Goal: Ask a question

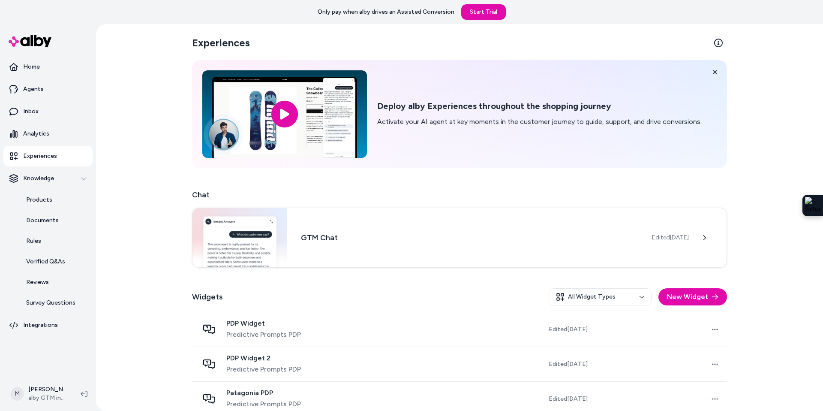
scroll to position [116, 0]
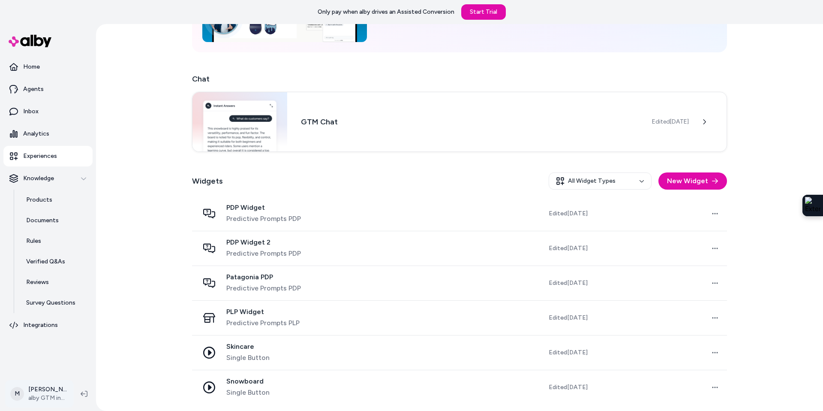
click at [51, 398] on html "Only pay when [PERSON_NAME] drives an Assisted Conversion Start Trial Home Agen…" at bounding box center [411, 205] width 823 height 411
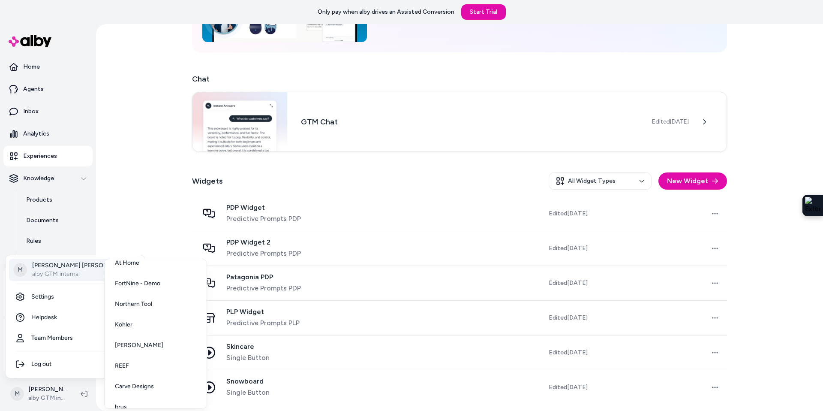
scroll to position [84, 0]
click at [140, 367] on link "Carve Designs" at bounding box center [155, 373] width 95 height 21
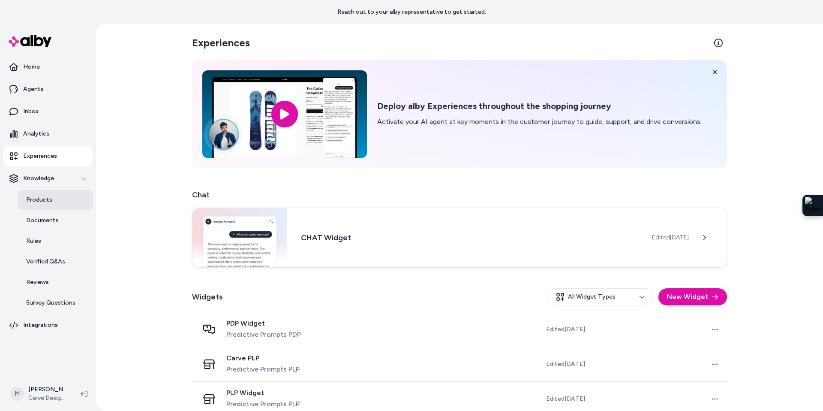
click at [45, 205] on link "Products" at bounding box center [55, 199] width 75 height 21
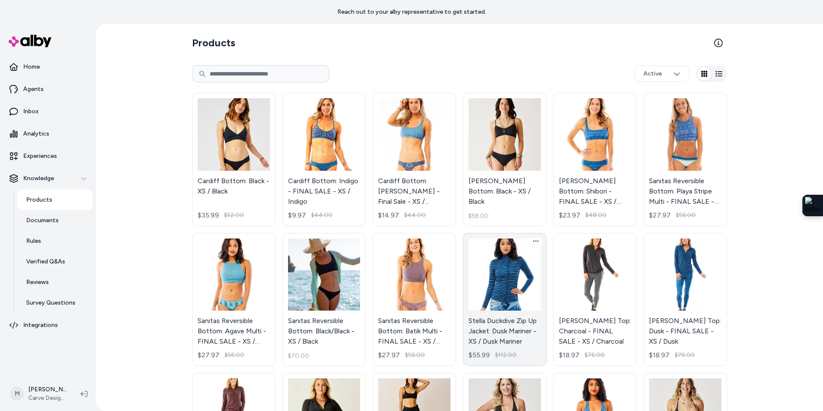
click at [509, 262] on link "Stella Duckdive Zip Up Jacket: Dusk Mariner - XS / Dusk Mariner $55.99 $112.00" at bounding box center [505, 299] width 84 height 133
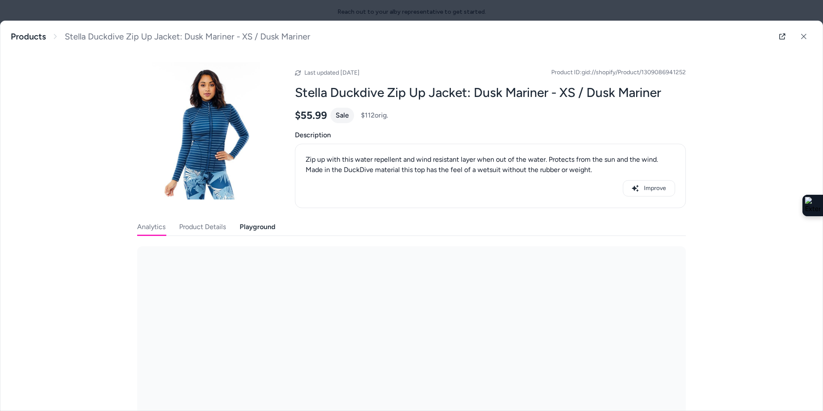
click at [259, 222] on button "Playground" at bounding box center [258, 226] width 36 height 17
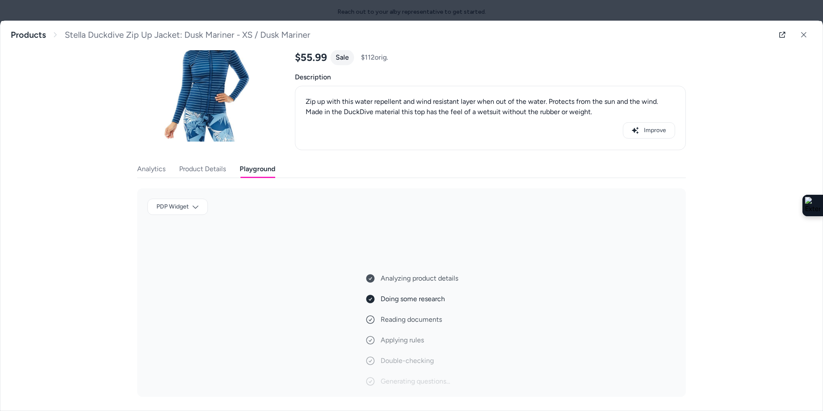
scroll to position [21, 0]
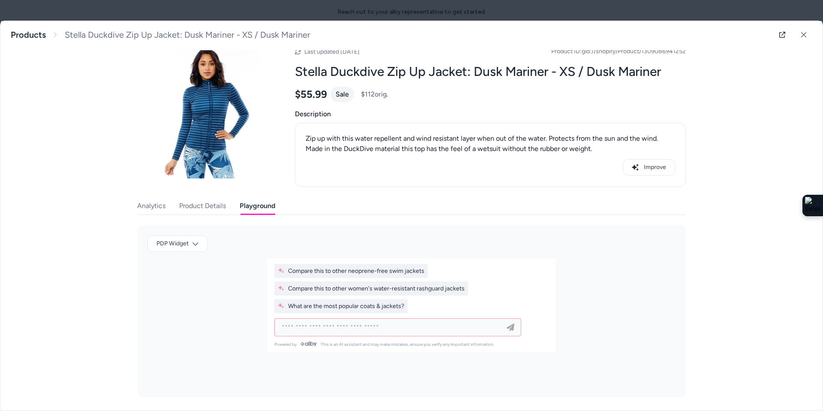
click at [309, 327] on input at bounding box center [388, 327] width 225 height 10
type input "**********"
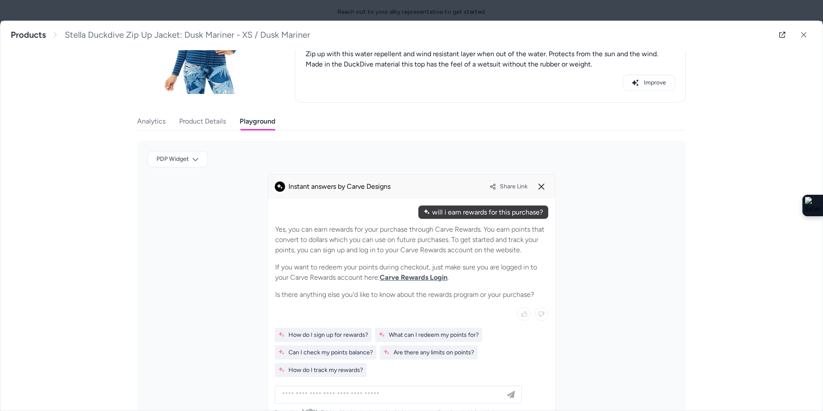
scroll to position [138, 0]
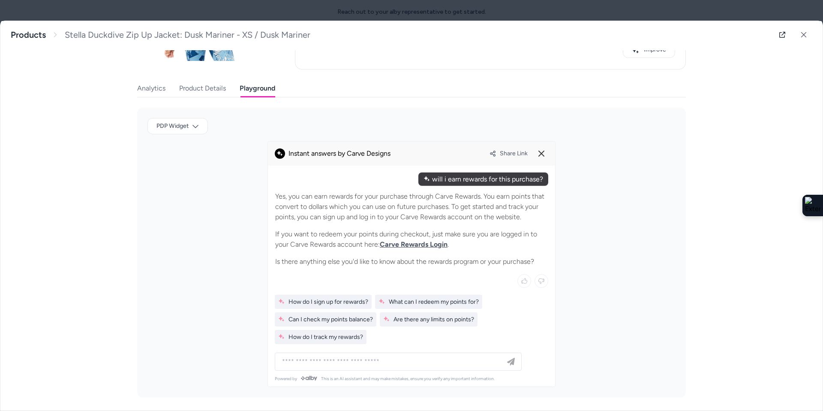
click at [304, 366] on div at bounding box center [398, 361] width 243 height 17
click at [304, 360] on input at bounding box center [389, 361] width 225 height 10
type input "**********"
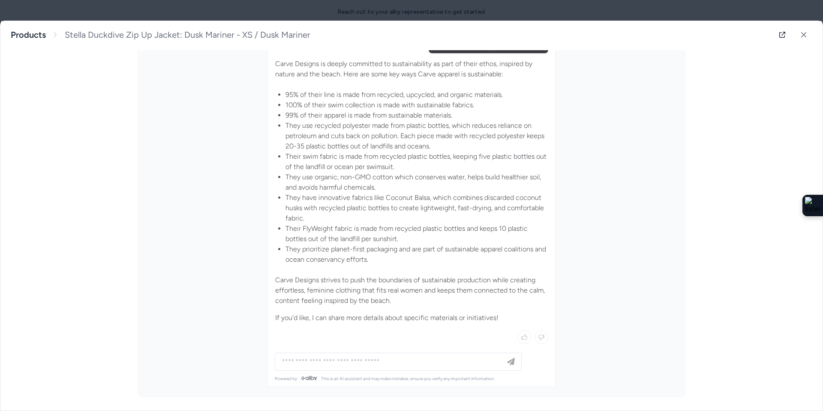
scroll to position [373, 0]
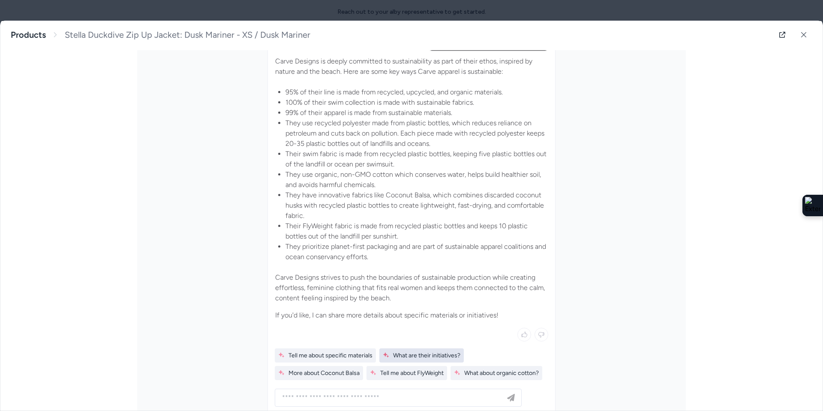
click at [427, 358] on span "What are their initiatives?" at bounding box center [422, 354] width 78 height 7
type input "**********"
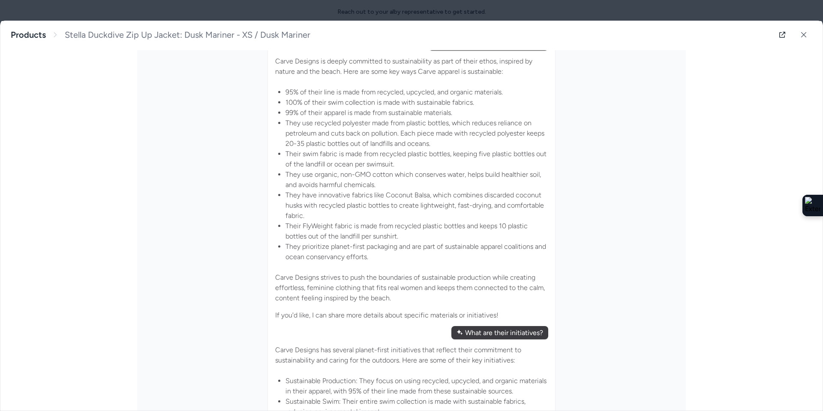
scroll to position [274, 0]
